Goal: Information Seeking & Learning: Learn about a topic

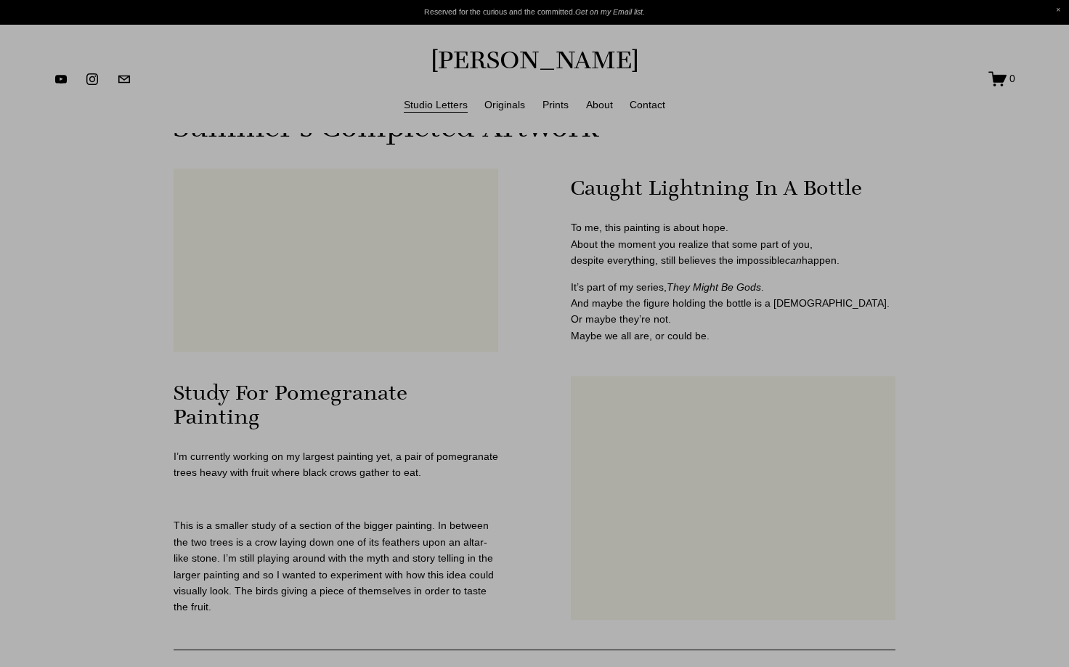
scroll to position [787, 0]
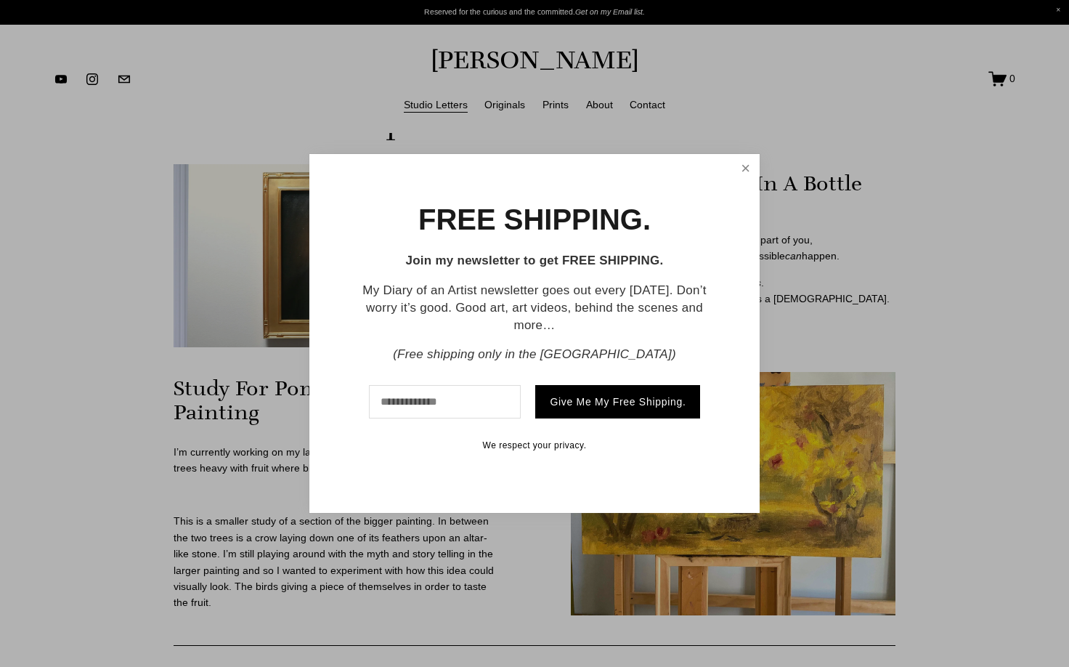
click at [749, 164] on link "Close" at bounding box center [745, 168] width 23 height 24
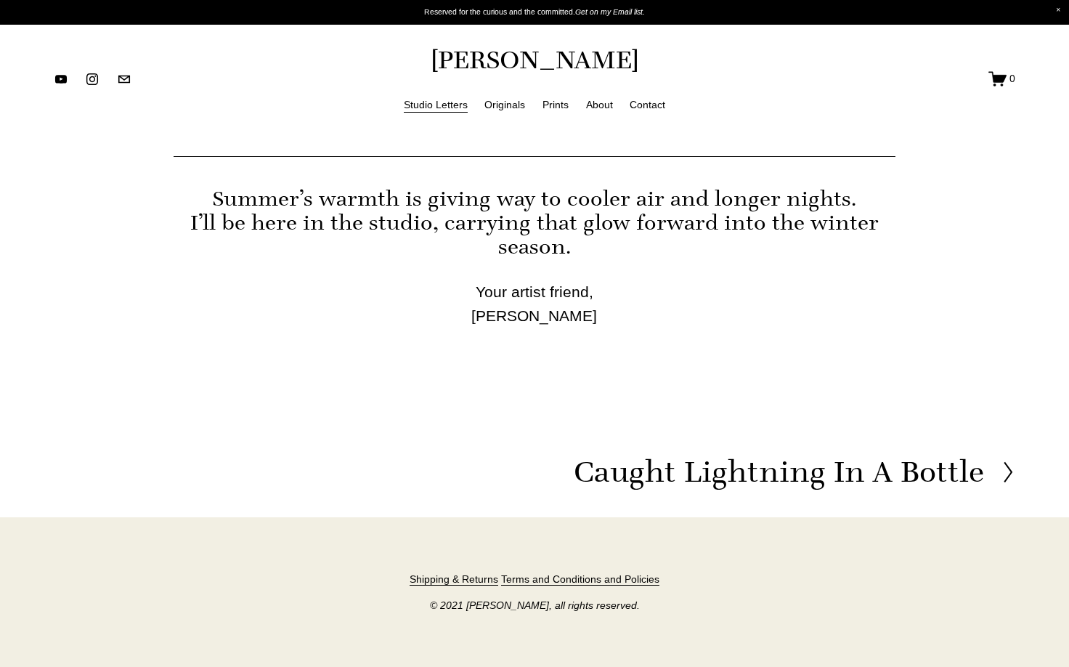
scroll to position [3206, 0]
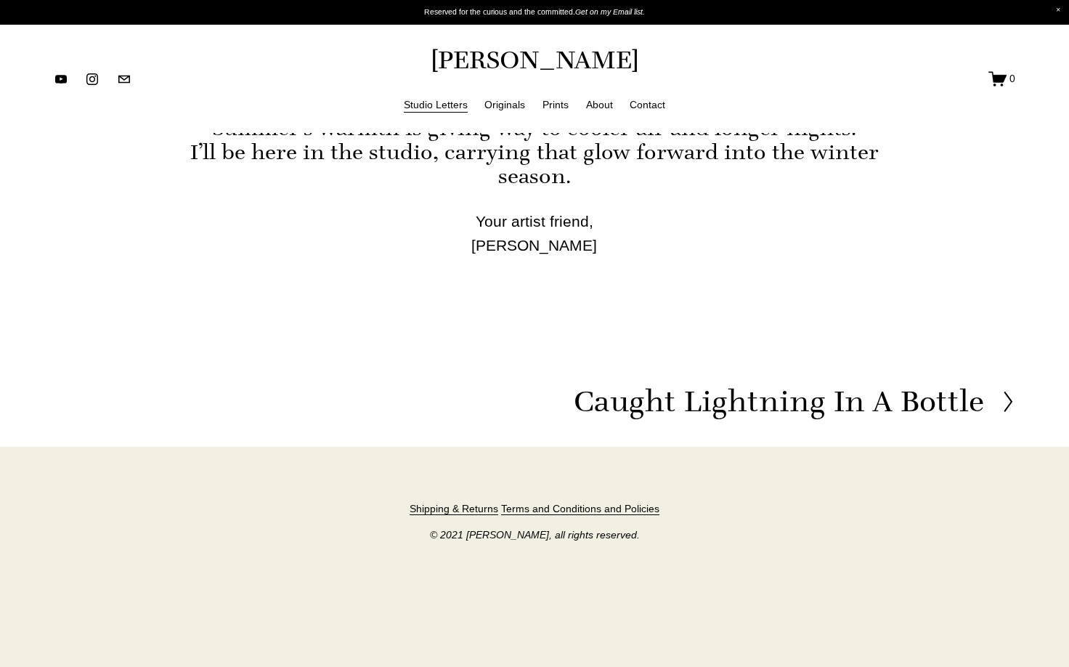
click at [1008, 400] on icon at bounding box center [1008, 401] width 13 height 23
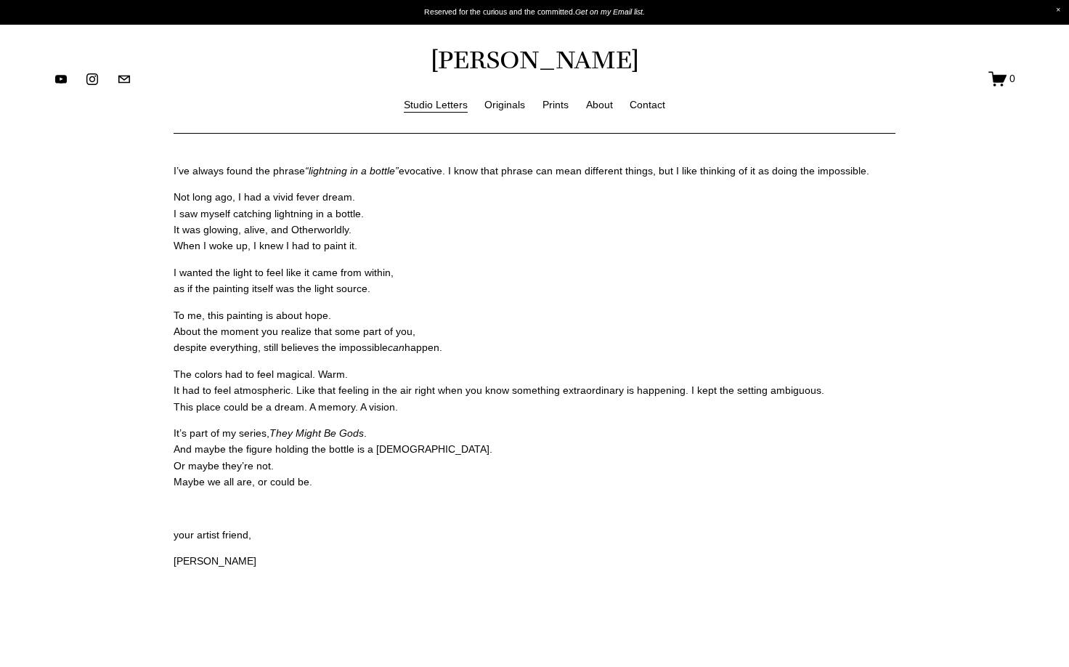
scroll to position [1640, 0]
